Goal: Task Accomplishment & Management: Check status

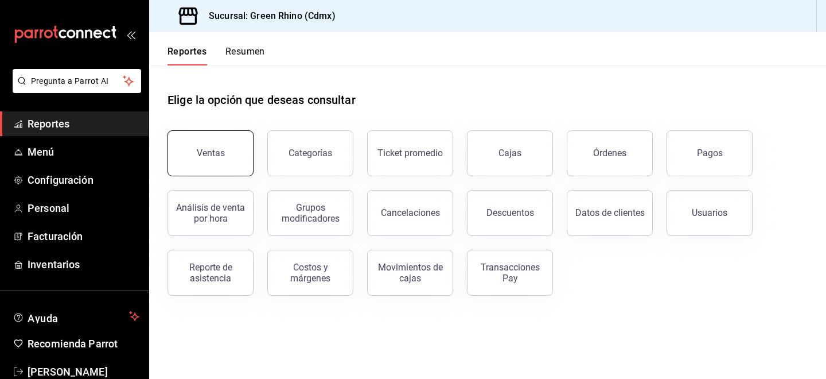
click at [223, 142] on button "Ventas" at bounding box center [211, 153] width 86 height 46
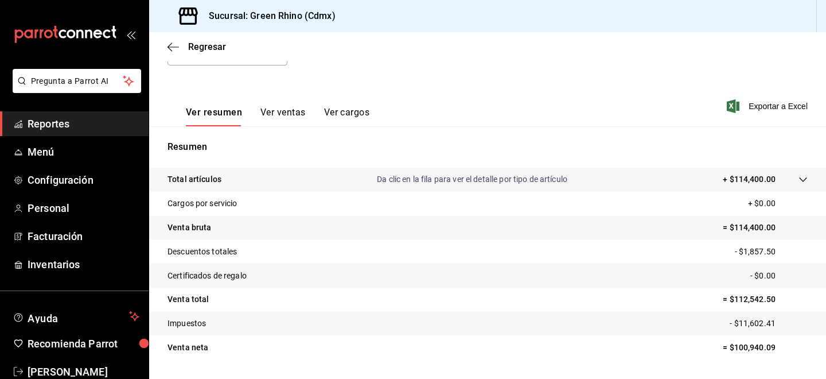
scroll to position [171, 0]
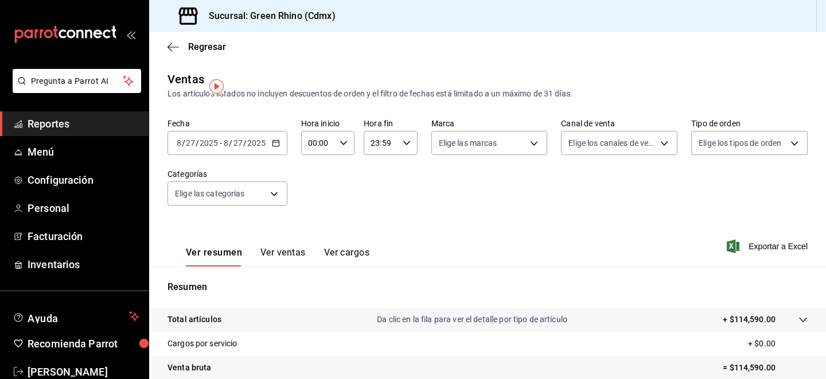
scroll to position [28, 0]
